Goal: Task Accomplishment & Management: Manage account settings

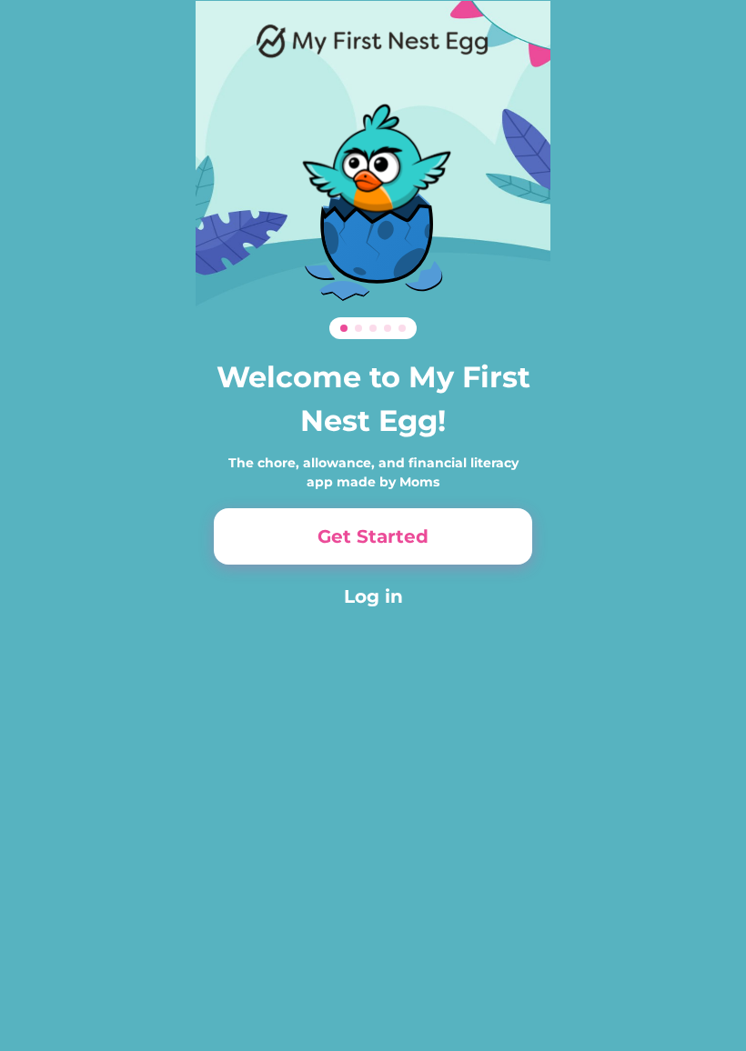
click at [498, 522] on button "Get Started" at bounding box center [373, 536] width 318 height 56
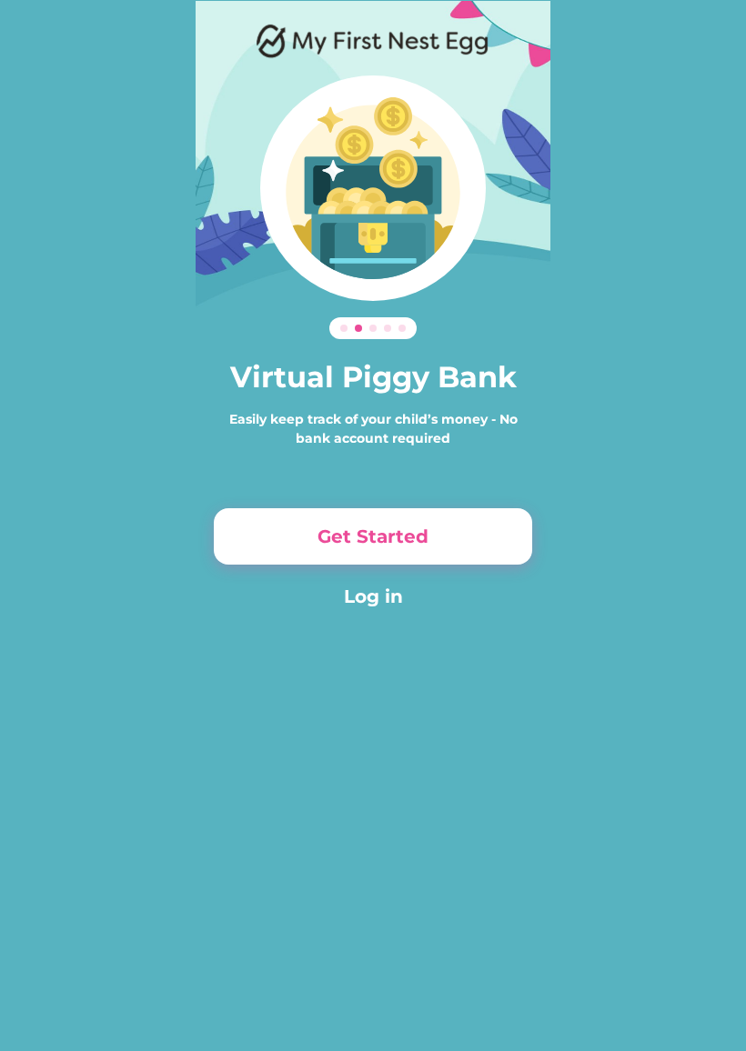
click at [392, 599] on button "Log in" at bounding box center [373, 596] width 318 height 27
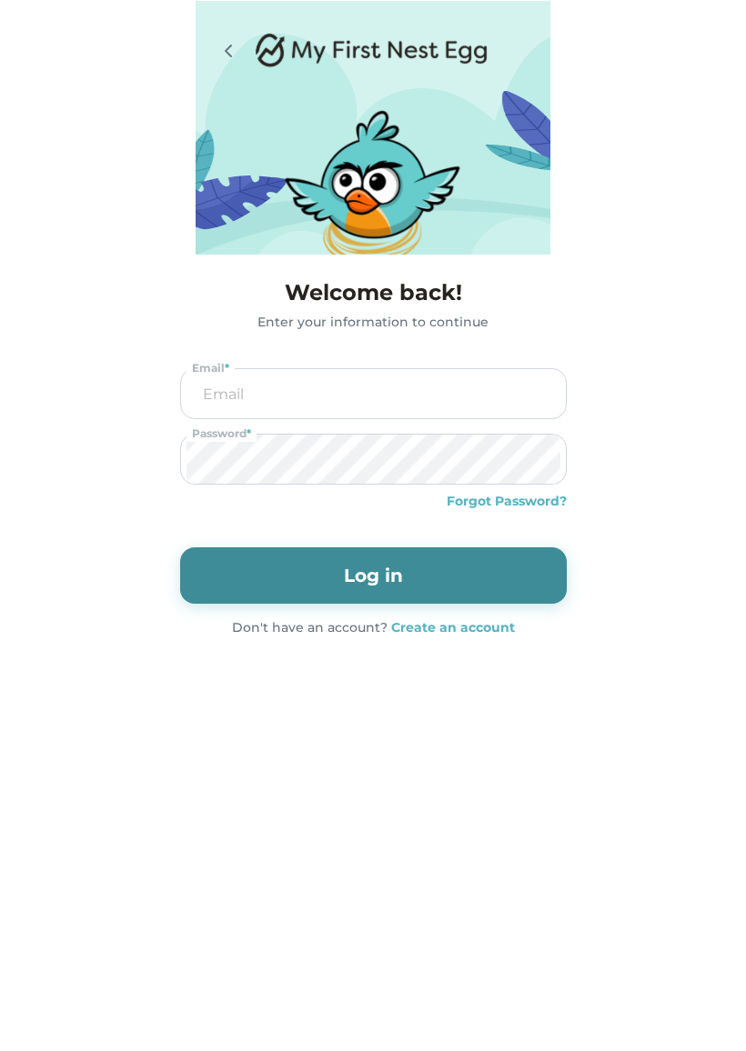
click at [217, 399] on input "email" at bounding box center [373, 393] width 374 height 49
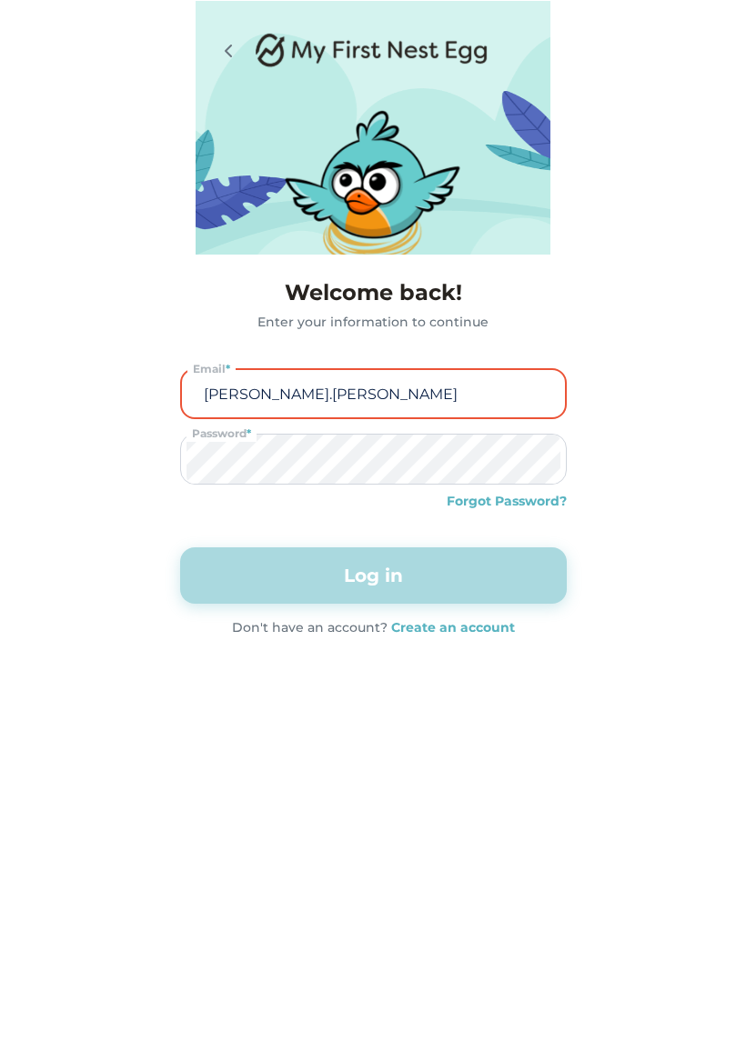
click at [81, 235] on div "Welcome back! Enter your information to continue [PERSON_NAME].[PERSON_NAME] Em…" at bounding box center [373, 329] width 746 height 659
click at [53, 63] on div "Welcome back! Enter your information to continue [PERSON_NAME].[PERSON_NAME] Em…" at bounding box center [373, 329] width 746 height 659
click at [185, 23] on div "Welcome back! Enter your information to continue [PERSON_NAME].[PERSON_NAME] Em…" at bounding box center [373, 329] width 746 height 659
click at [228, 51] on icon at bounding box center [228, 51] width 22 height 22
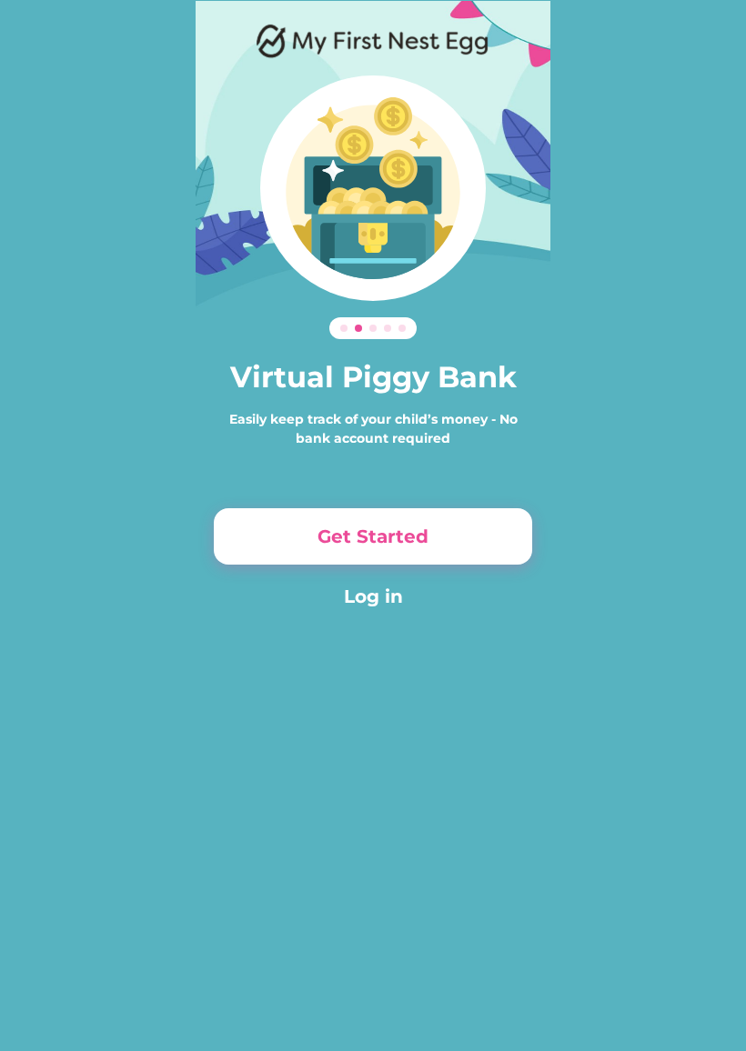
click at [454, 622] on div "Virtual Piggy Bank Easily keep track of your child’s money - No bank account re…" at bounding box center [372, 325] width 355 height 649
click at [416, 589] on button "Log in" at bounding box center [373, 596] width 318 height 27
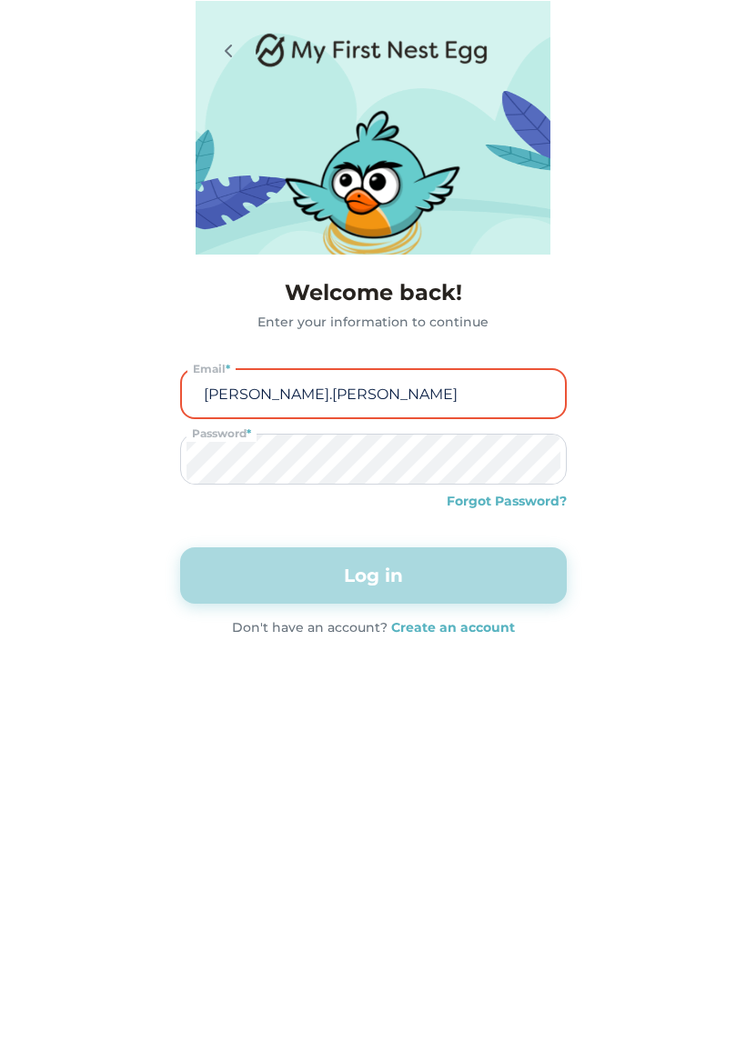
click at [465, 400] on input "[PERSON_NAME].[PERSON_NAME]" at bounding box center [373, 393] width 372 height 47
type input "[PERSON_NAME][EMAIL_ADDRESS][DOMAIN_NAME]"
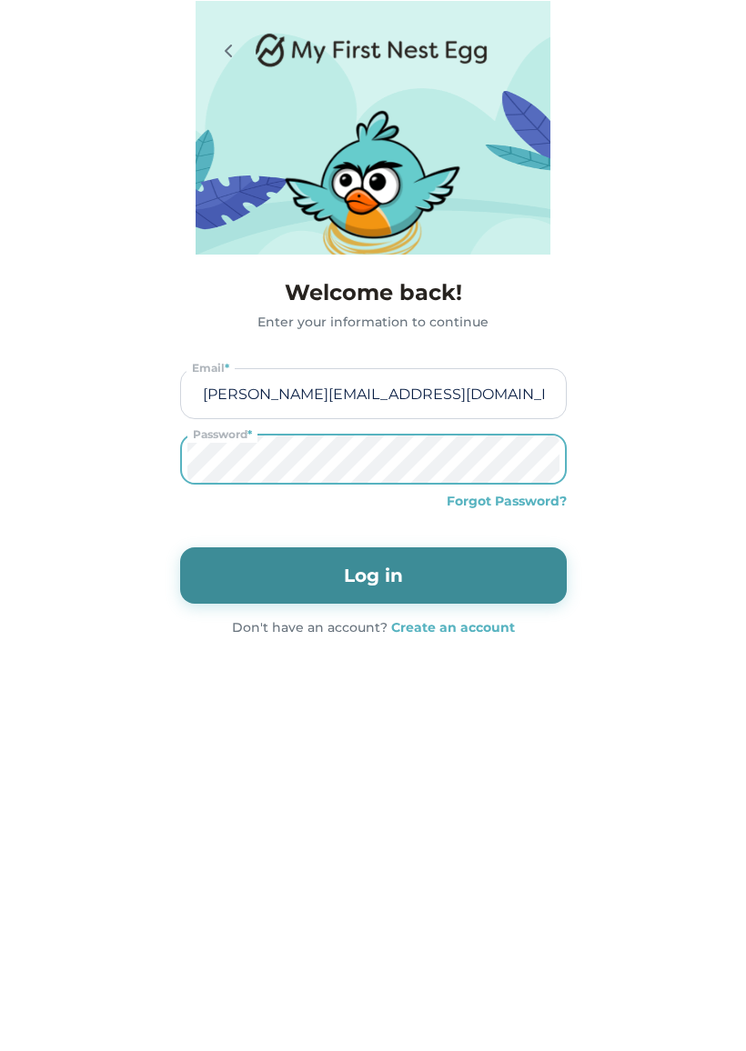
click at [641, 571] on div "Welcome back! Enter your information to continue [PERSON_NAME][EMAIL_ADDRESS][D…" at bounding box center [373, 457] width 746 height 405
click at [537, 565] on button "Log in" at bounding box center [373, 575] width 386 height 56
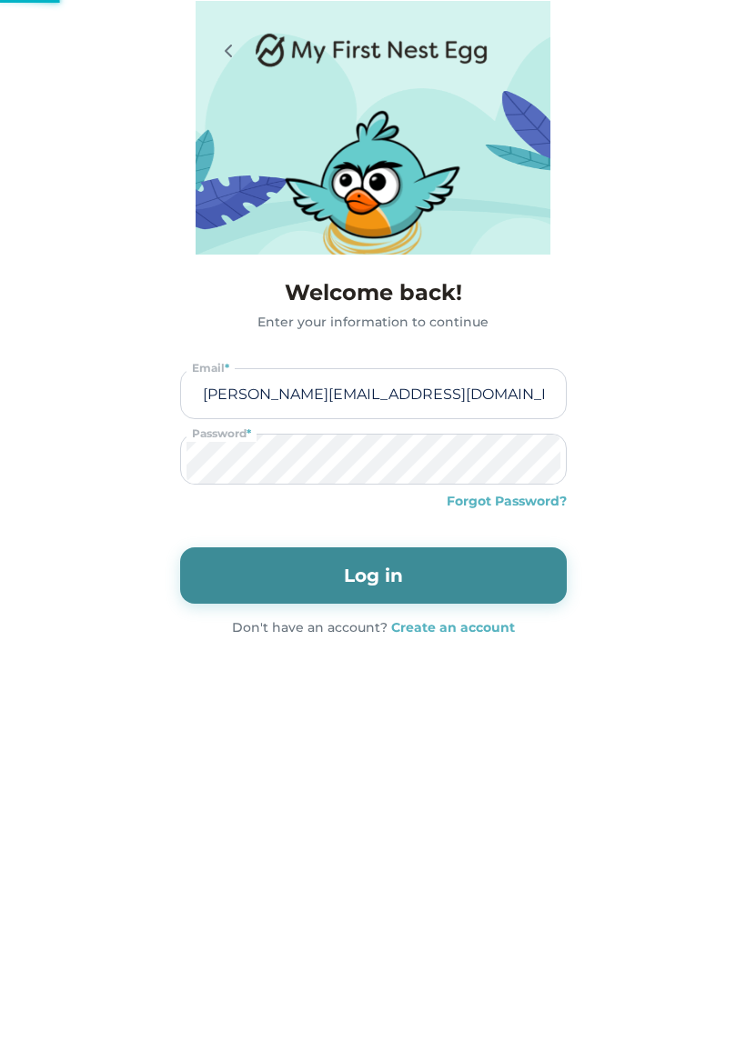
click at [541, 571] on button "Log in" at bounding box center [373, 575] width 386 height 56
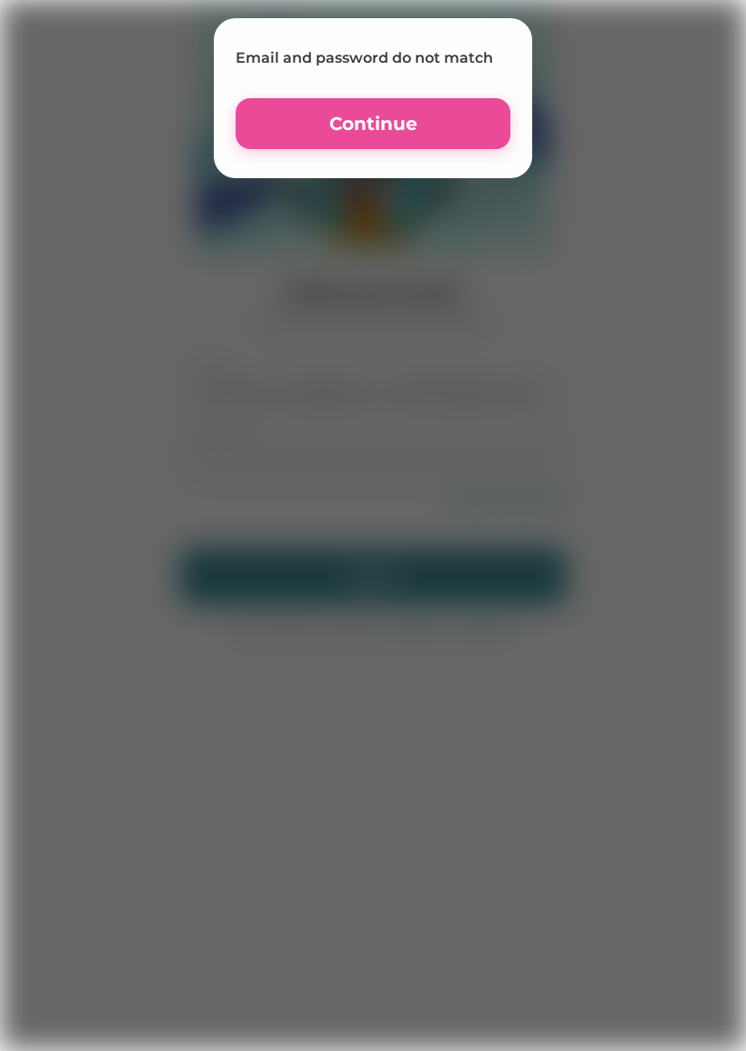
click at [522, 584] on div at bounding box center [373, 524] width 746 height 1051
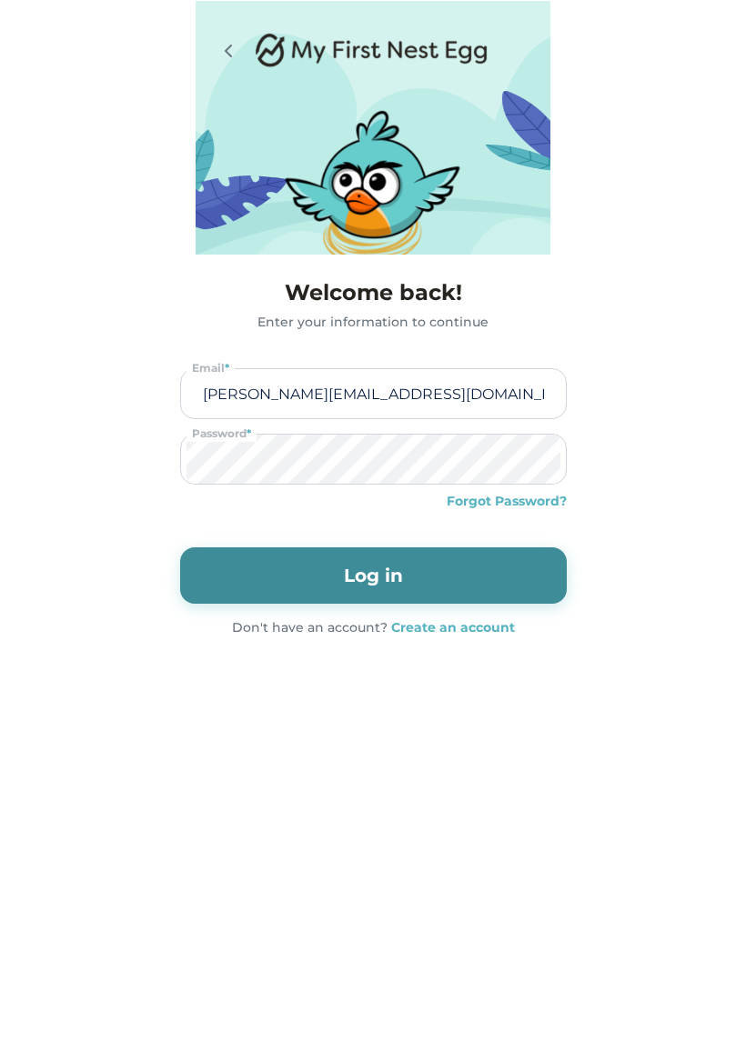
click at [517, 594] on button "Log in" at bounding box center [373, 575] width 386 height 56
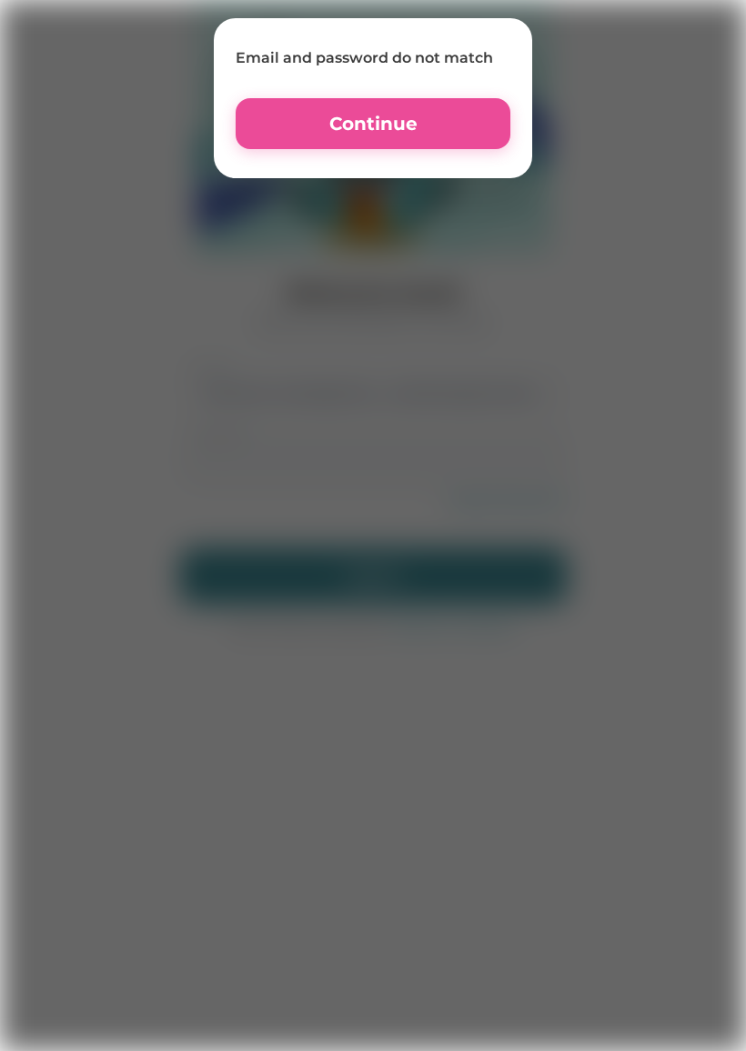
click at [444, 125] on button "Continue" at bounding box center [372, 123] width 275 height 51
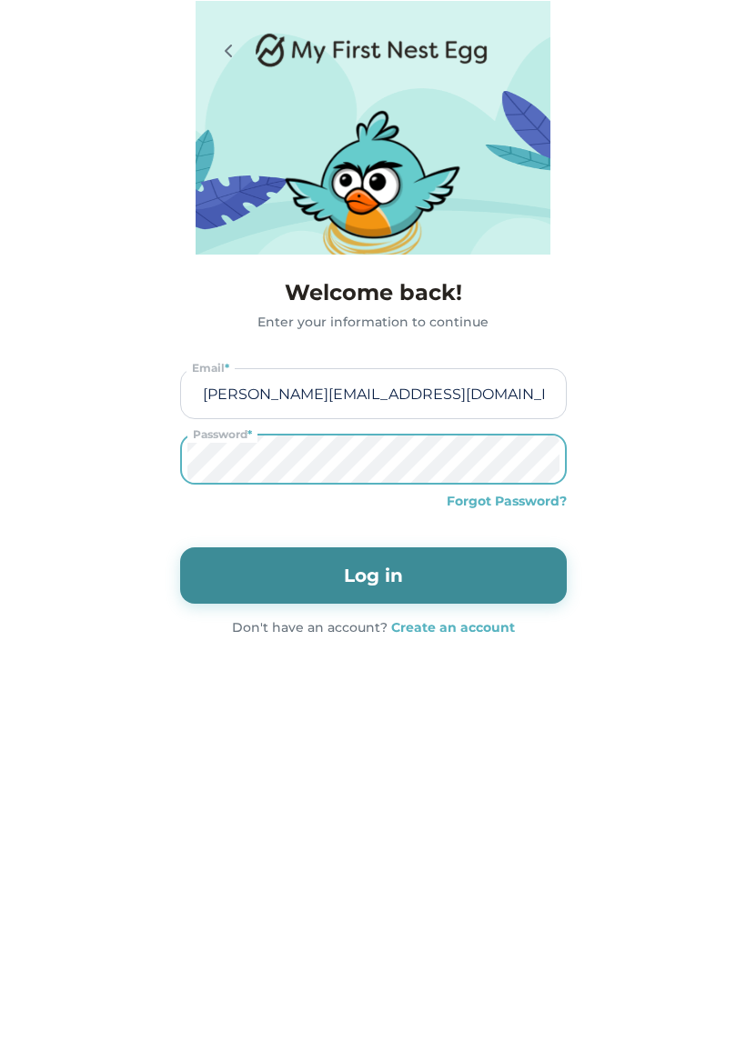
click at [490, 573] on button "Log in" at bounding box center [373, 575] width 386 height 56
